Goal: Navigation & Orientation: Find specific page/section

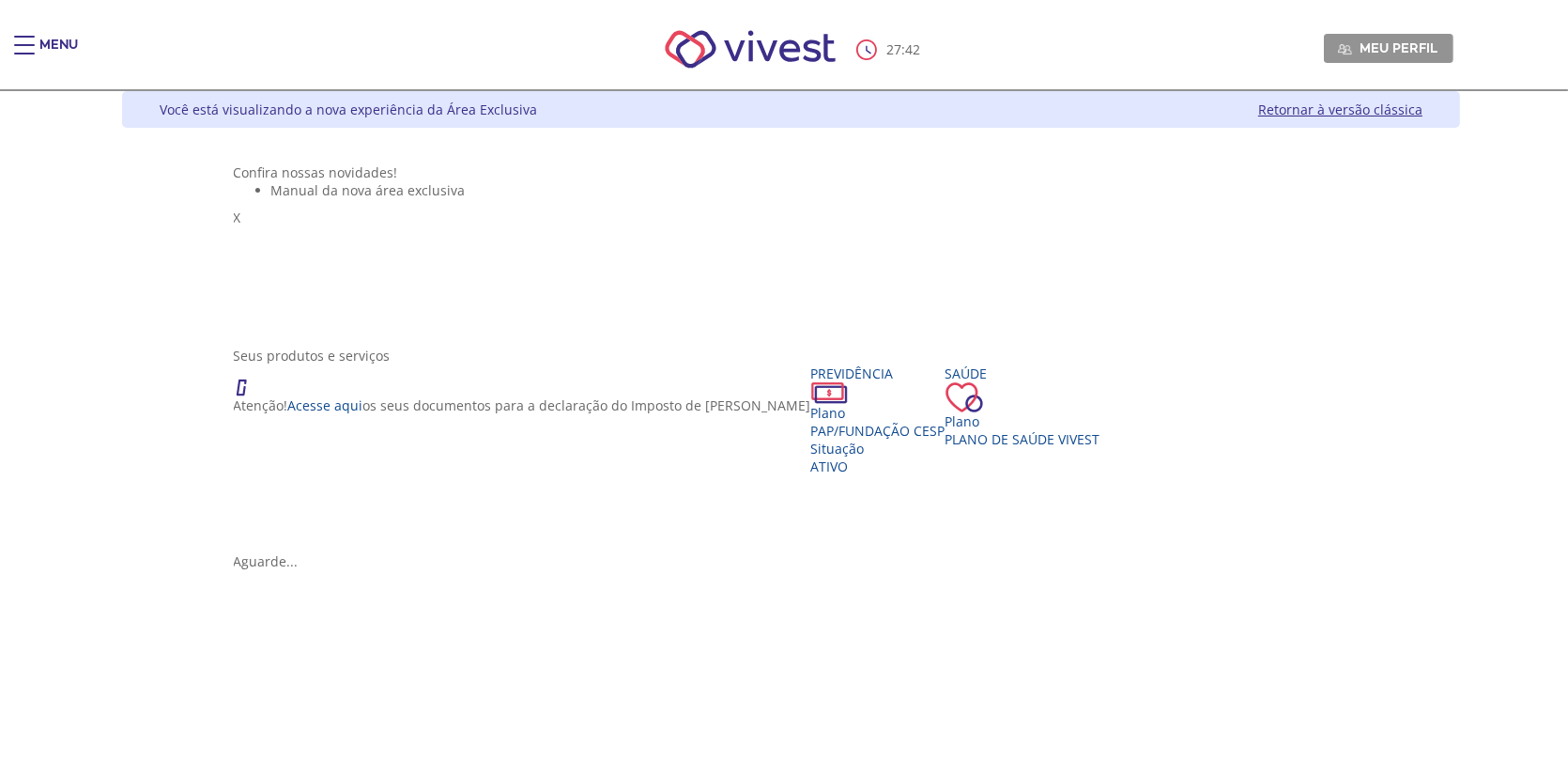
click at [25, 48] on div "Main header" at bounding box center [24, 54] width 20 height 38
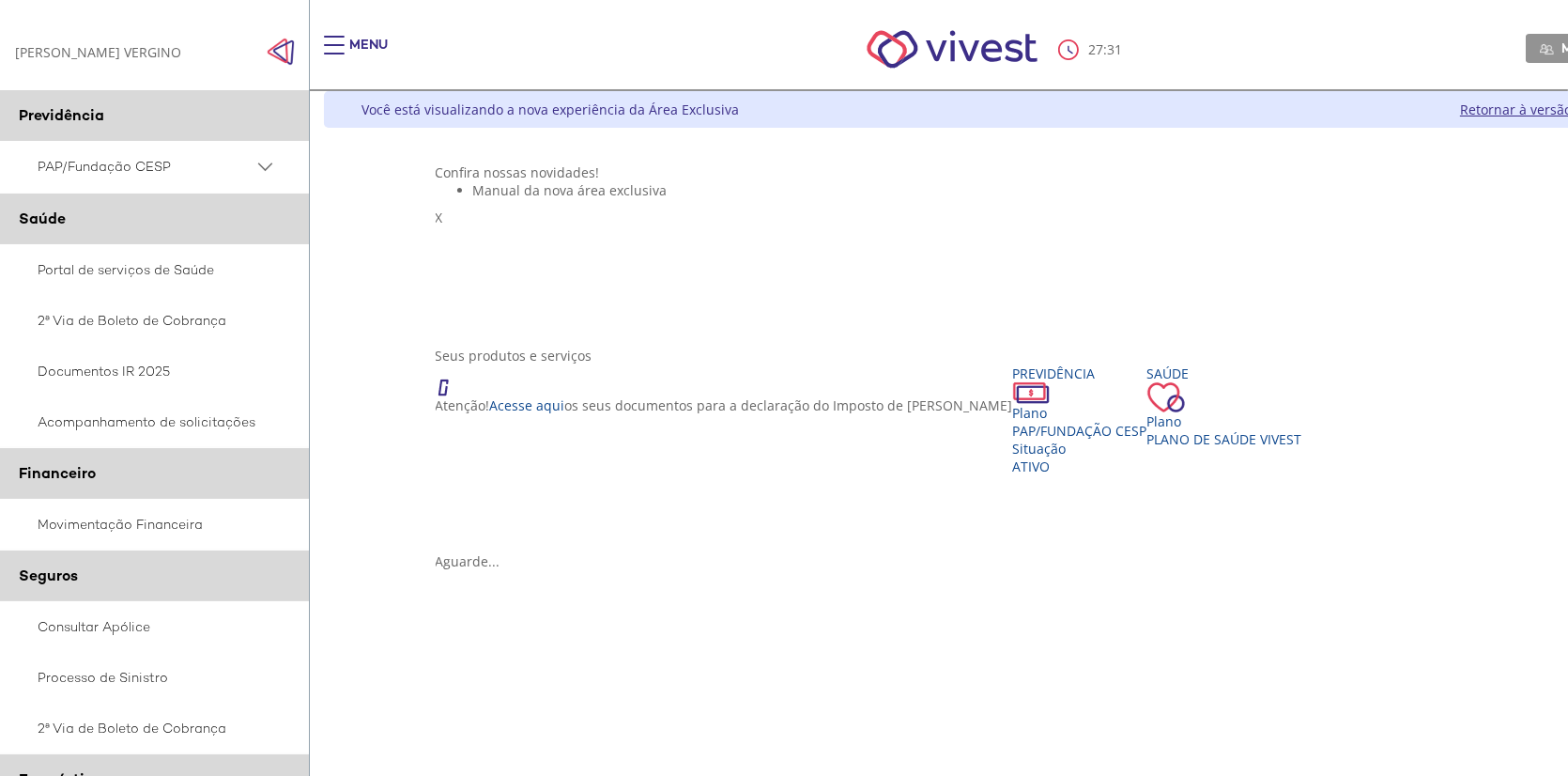
click at [270, 165] on PSAP_dropdown_icon at bounding box center [265, 166] width 23 height 23
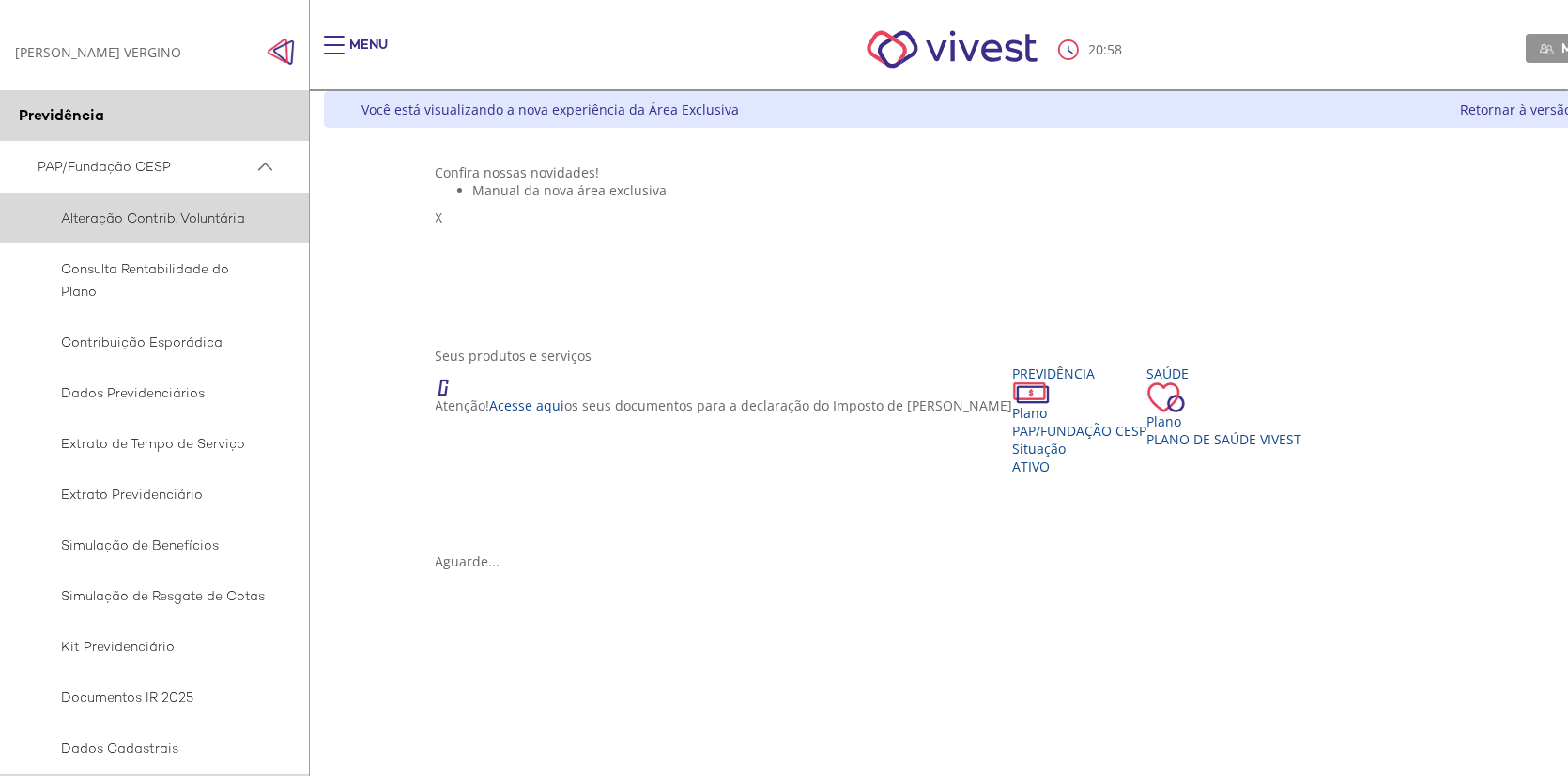
click at [187, 213] on span "Alteração Contrib. Voluntária" at bounding box center [151, 217] width 228 height 22
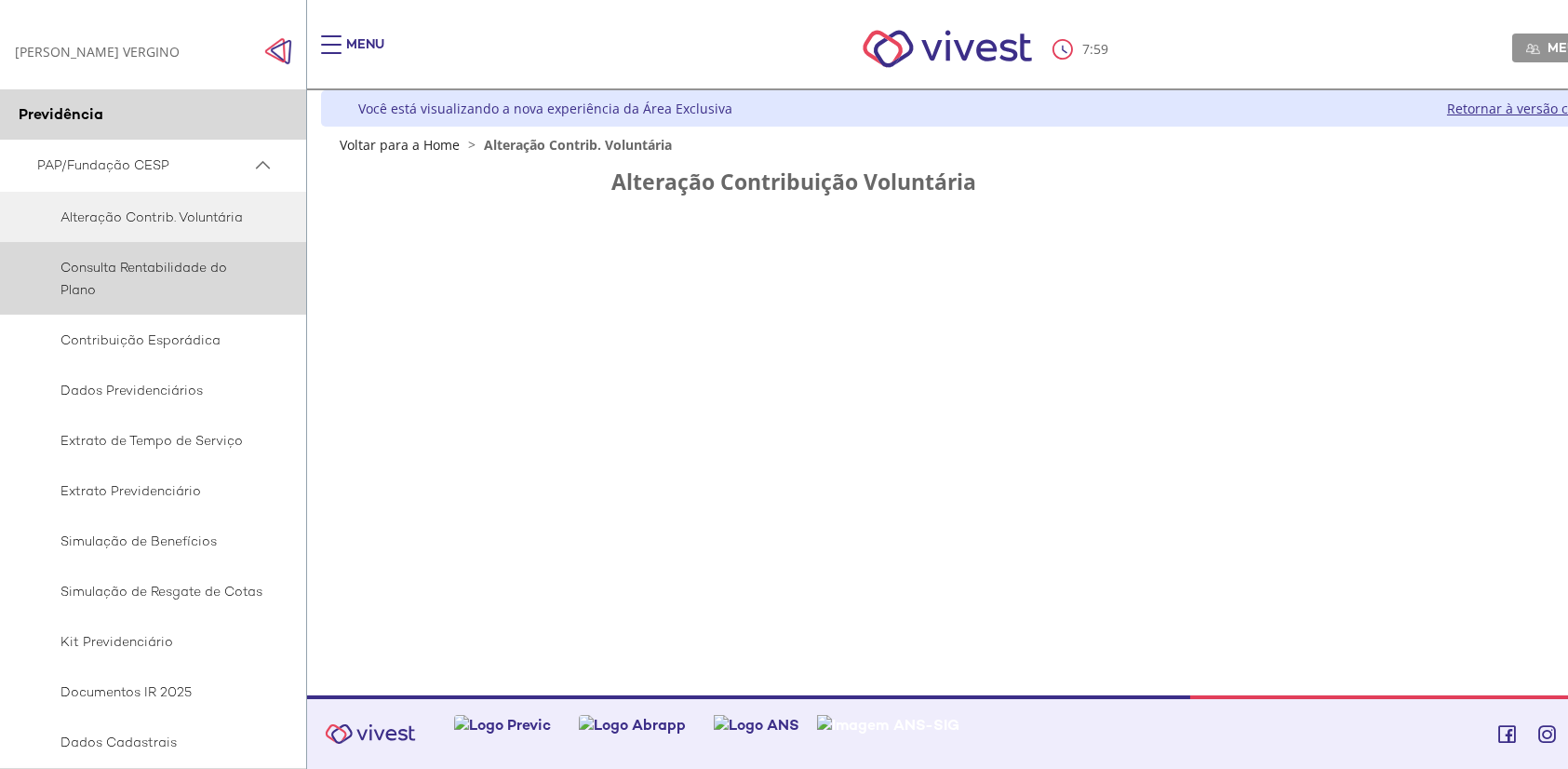
click at [211, 264] on span "Consulta Rentabilidade do Plano" at bounding box center [150, 278] width 226 height 45
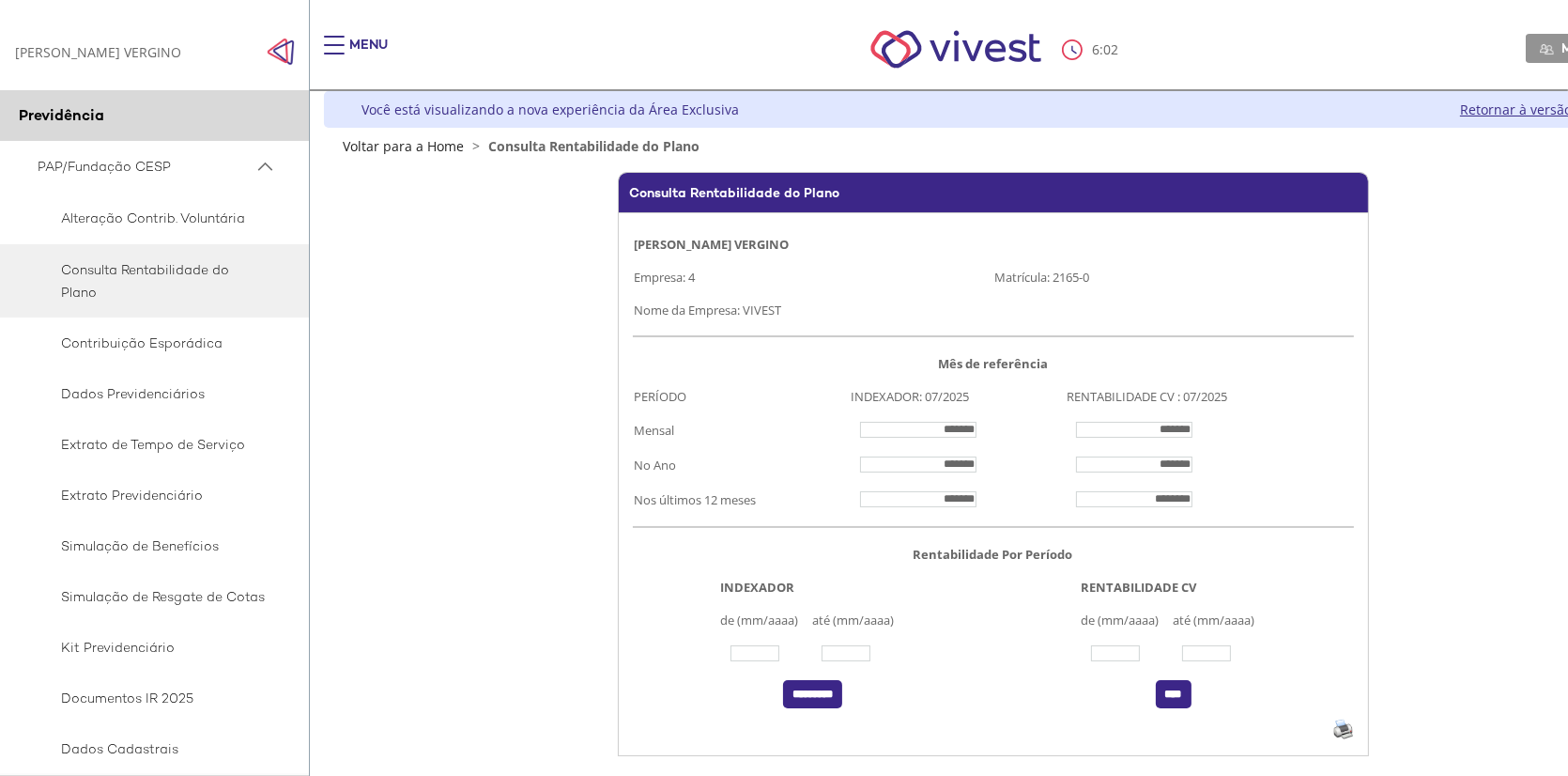
click at [327, 42] on div "Main header" at bounding box center [334, 54] width 20 height 38
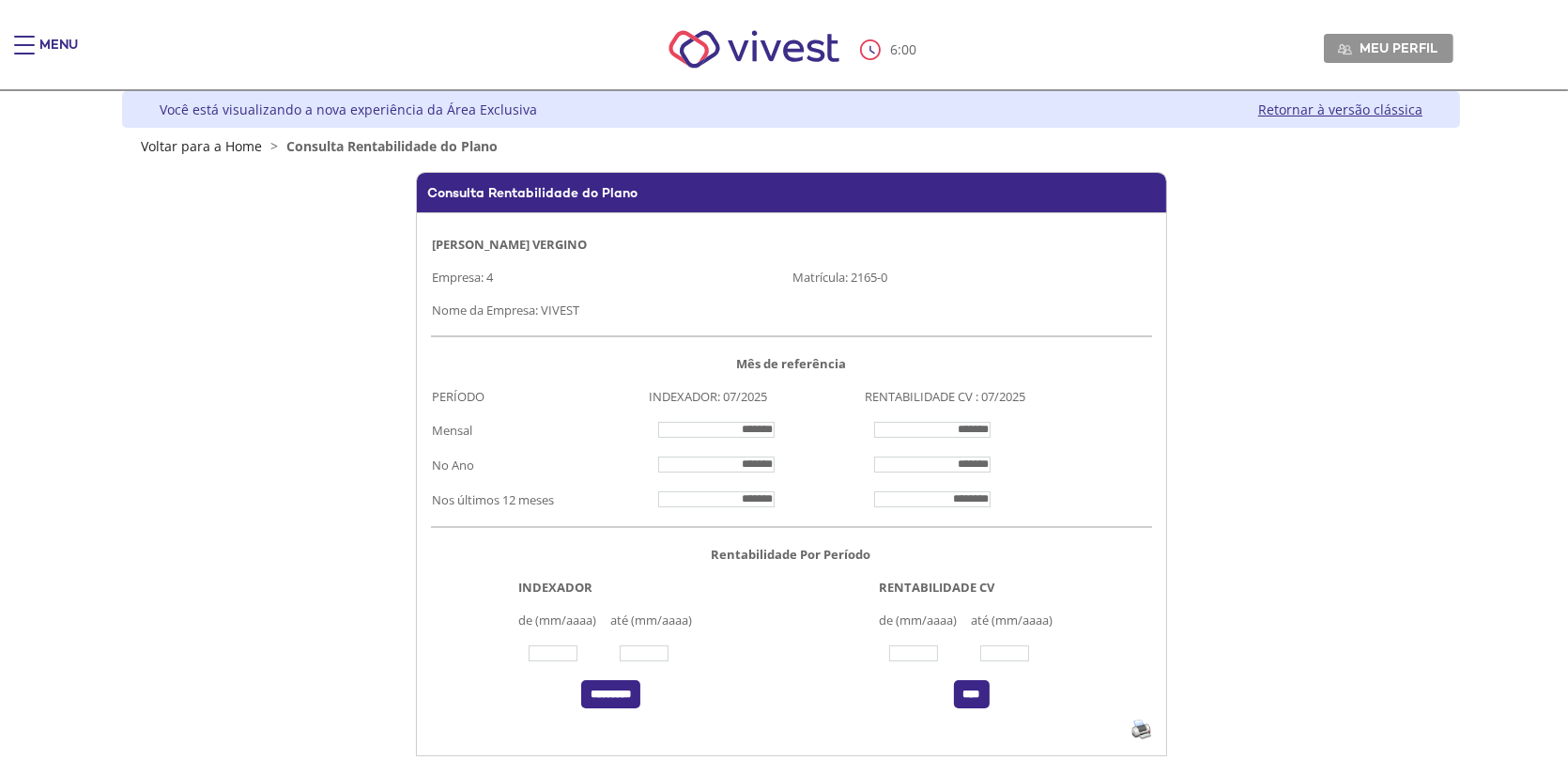
click at [42, 43] on div "Menu" at bounding box center [59, 54] width 38 height 38
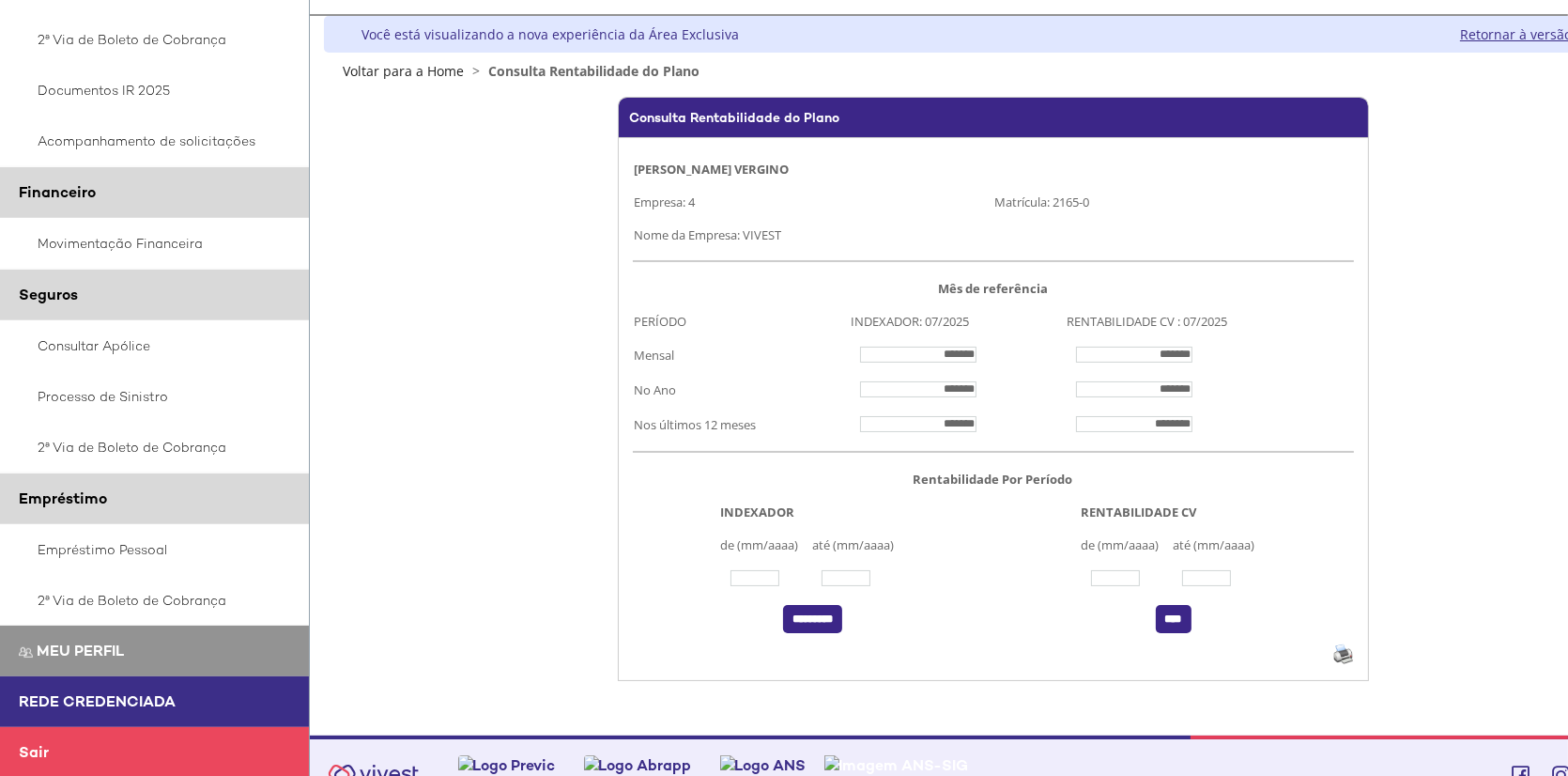
scroll to position [120, 0]
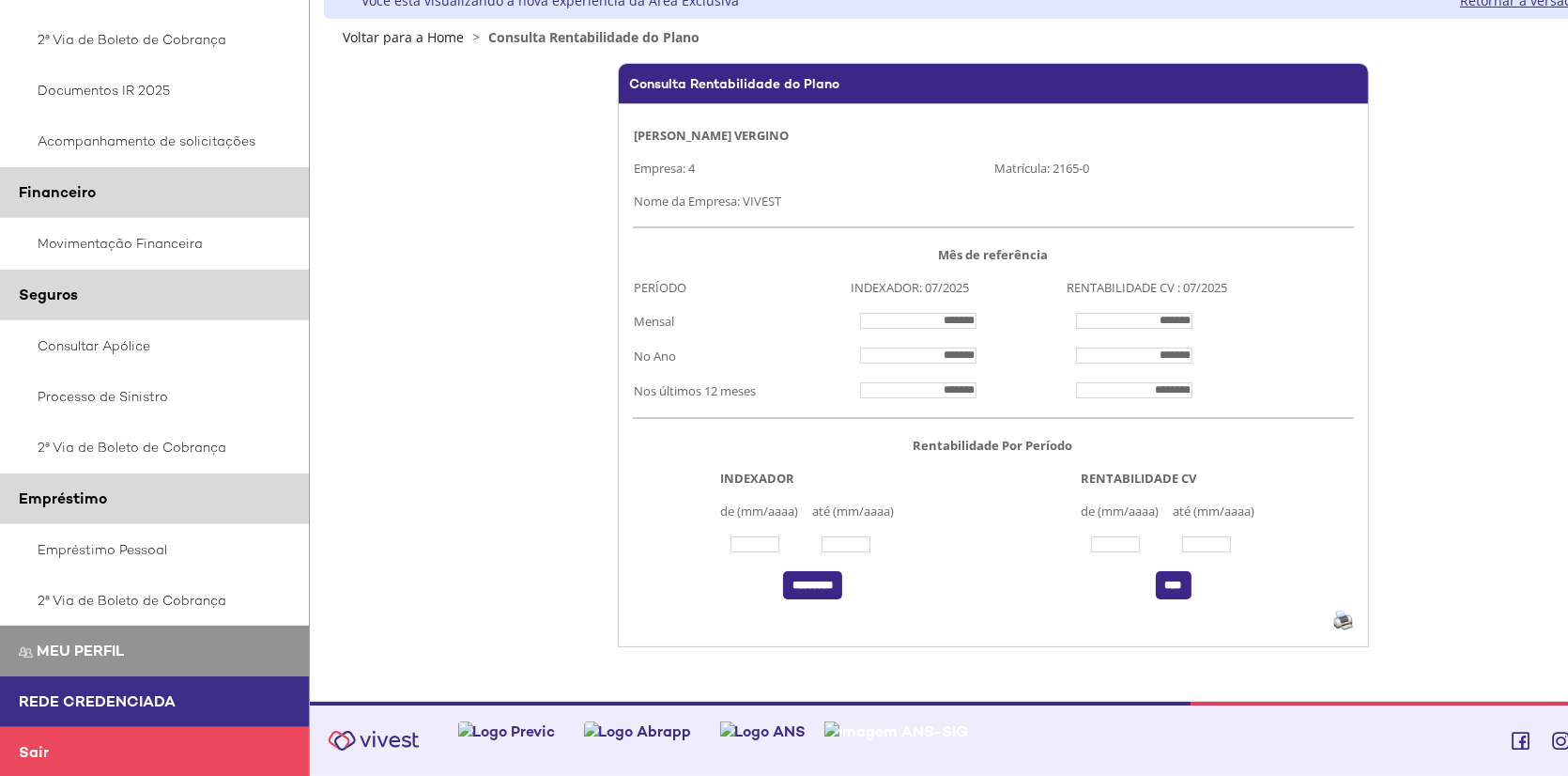
click at [119, 738] on link "Sair" at bounding box center [154, 752] width 309 height 51
